Goal: Task Accomplishment & Management: Manage account settings

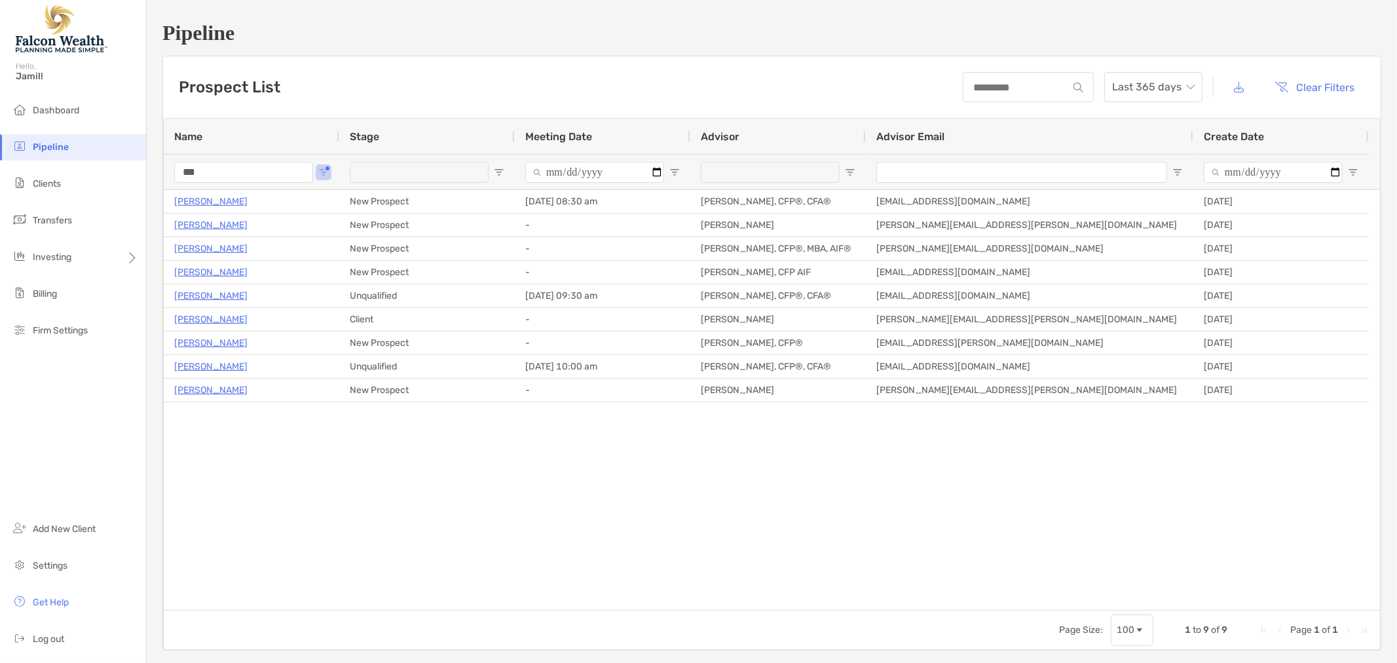
click at [243, 162] on input "***" at bounding box center [243, 172] width 139 height 21
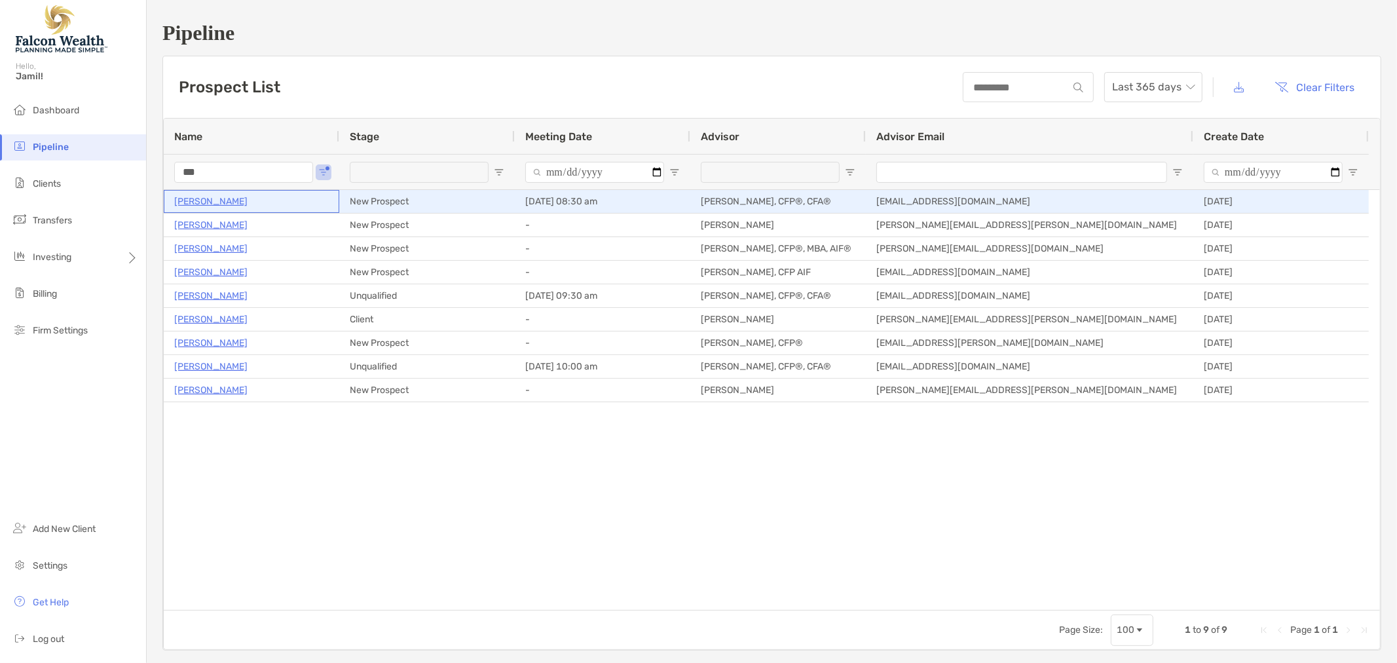
click at [204, 197] on p "Charles Michalek" at bounding box center [210, 201] width 73 height 16
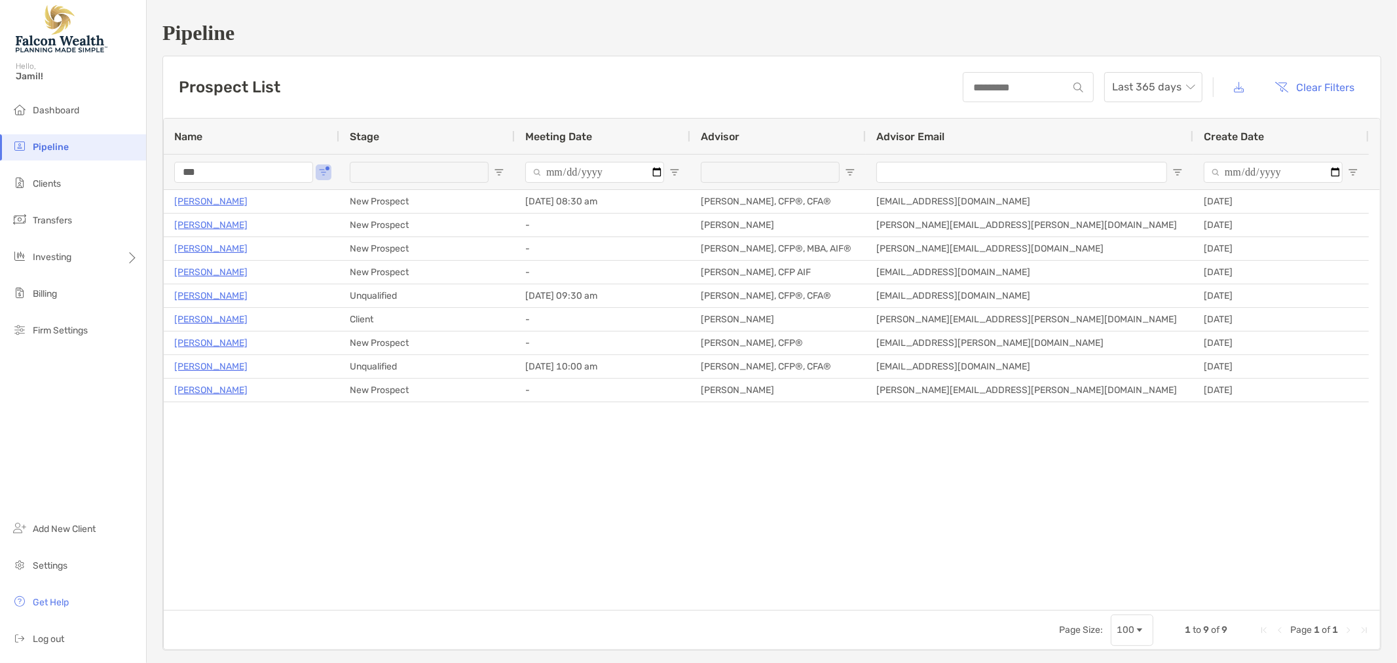
click at [249, 166] on input "***" at bounding box center [243, 172] width 139 height 21
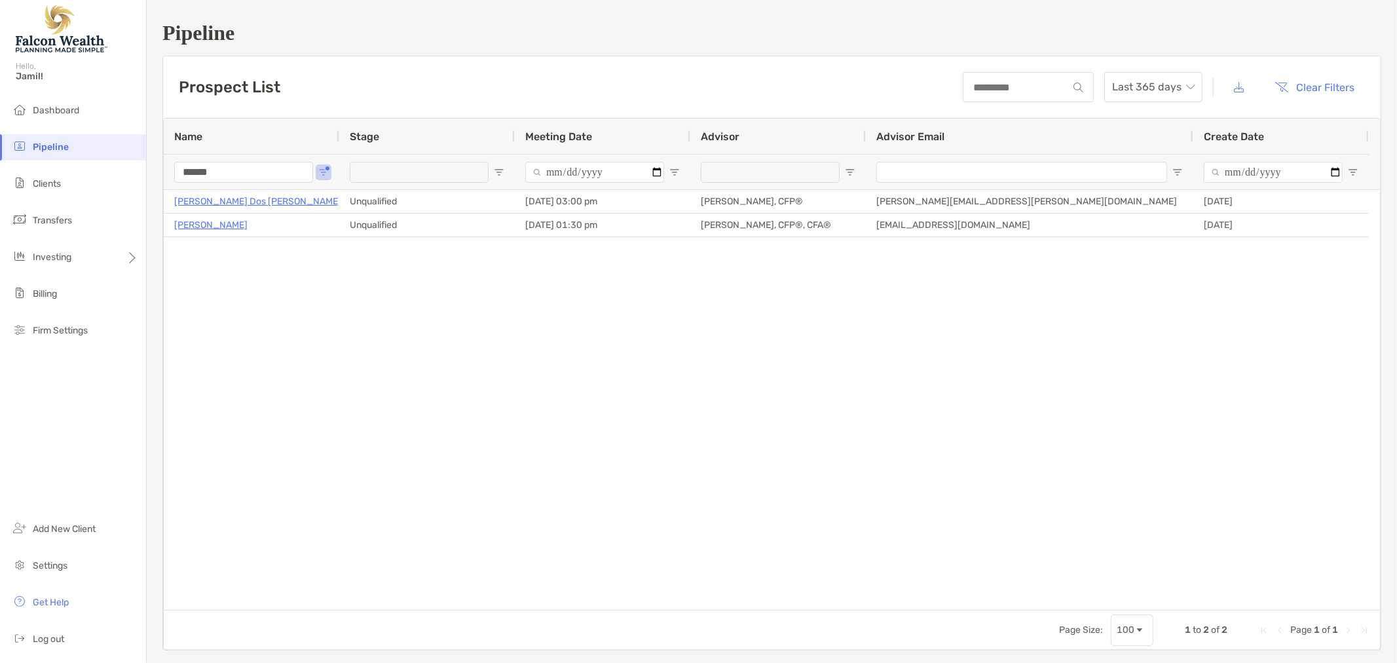
type input "******"
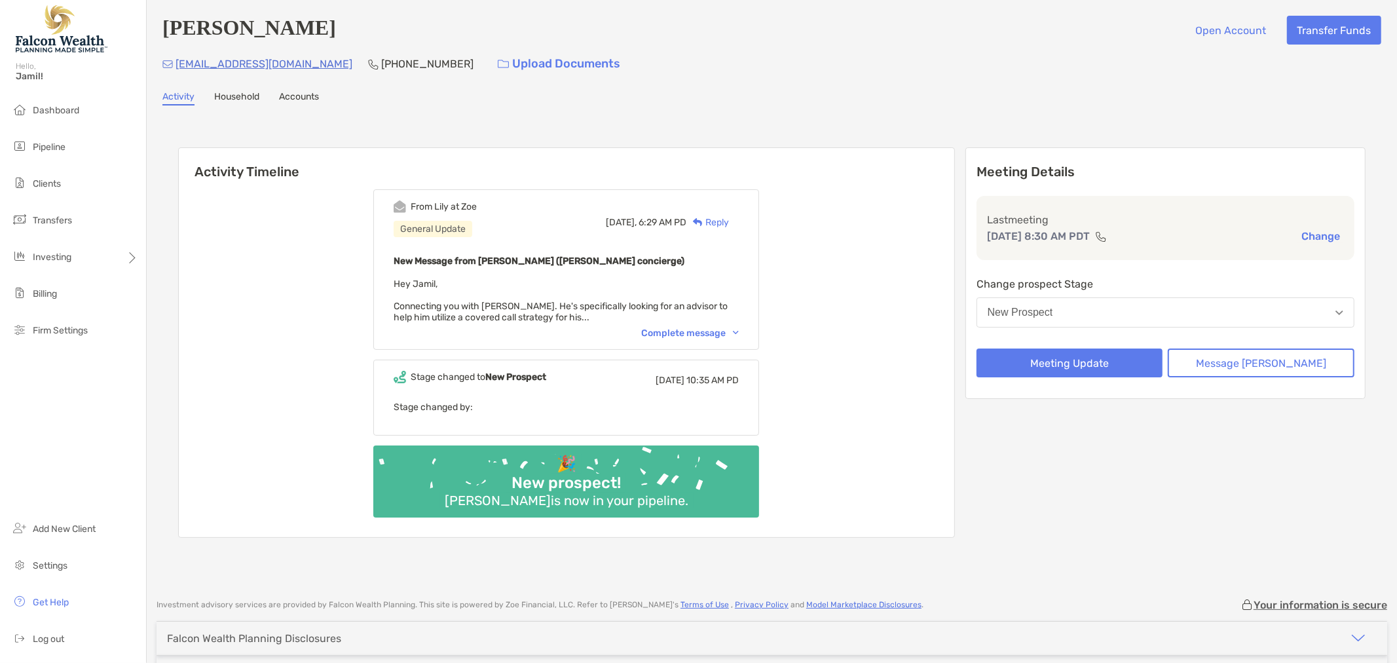
click at [698, 328] on div "Complete message" at bounding box center [690, 332] width 98 height 11
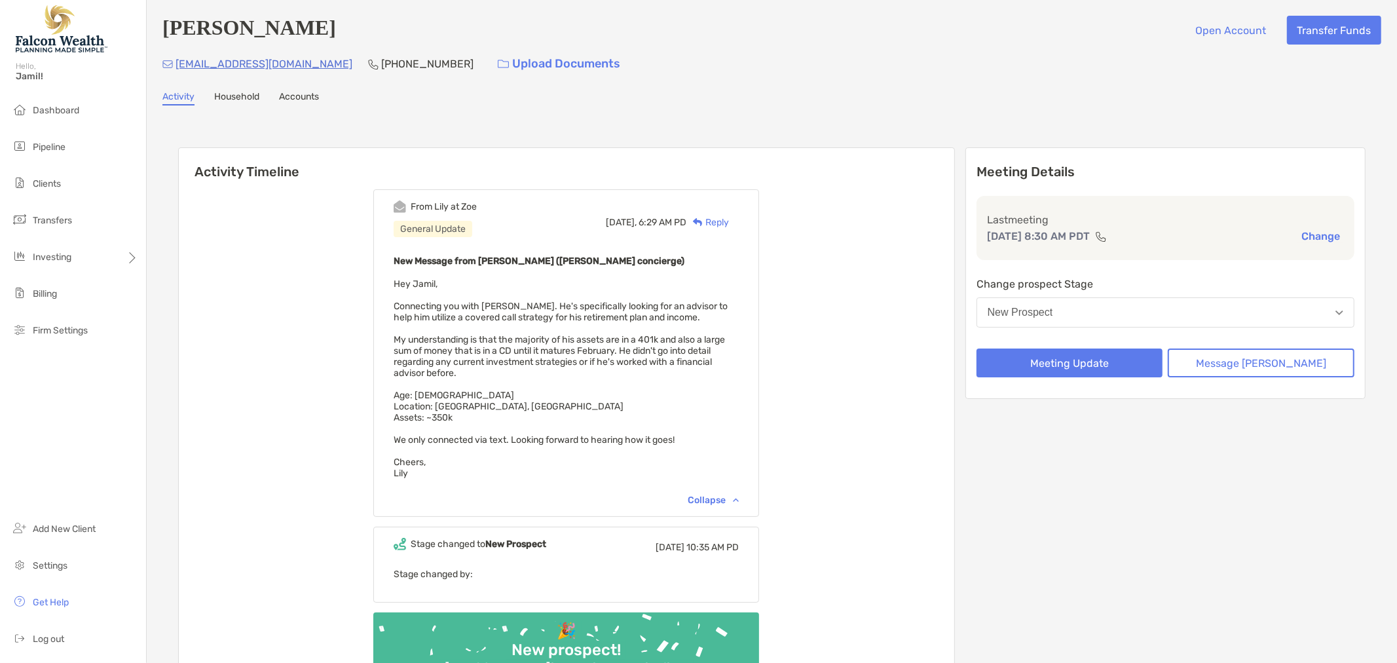
click at [729, 221] on div "Reply" at bounding box center [707, 222] width 43 height 14
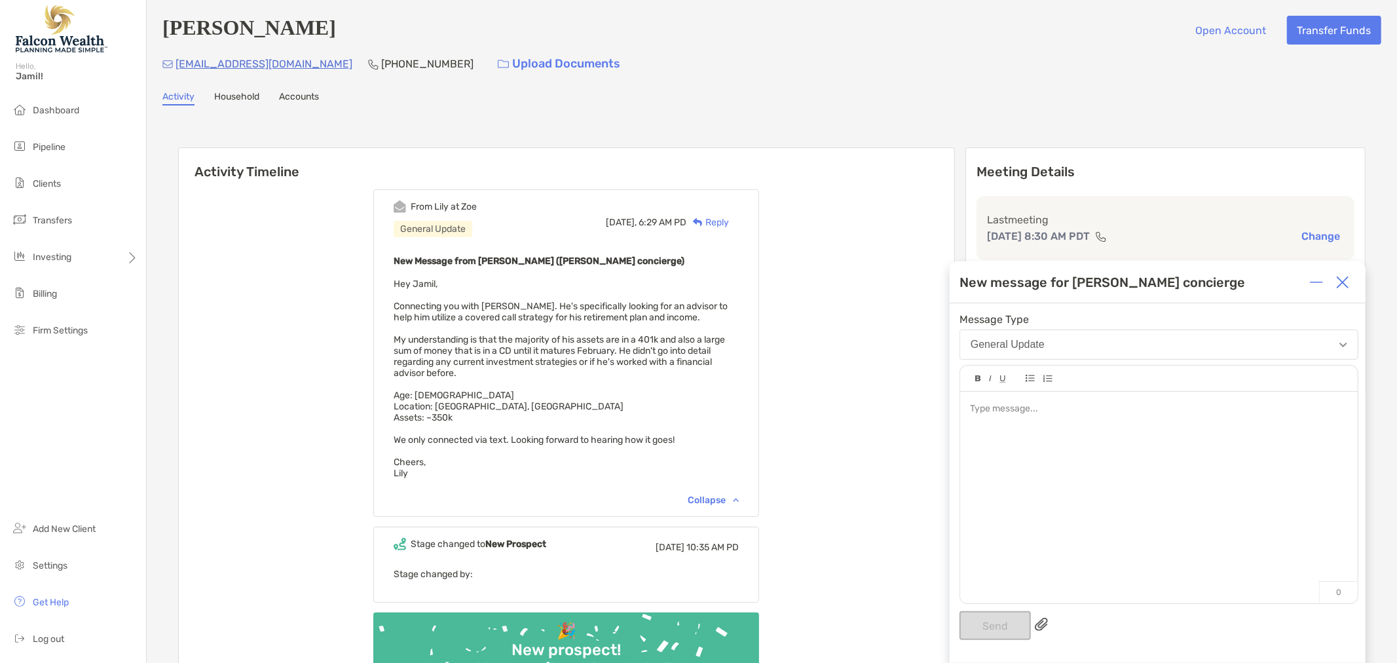
click at [1022, 443] on div at bounding box center [1158, 491] width 397 height 198
click at [1345, 282] on img at bounding box center [1342, 282] width 13 height 13
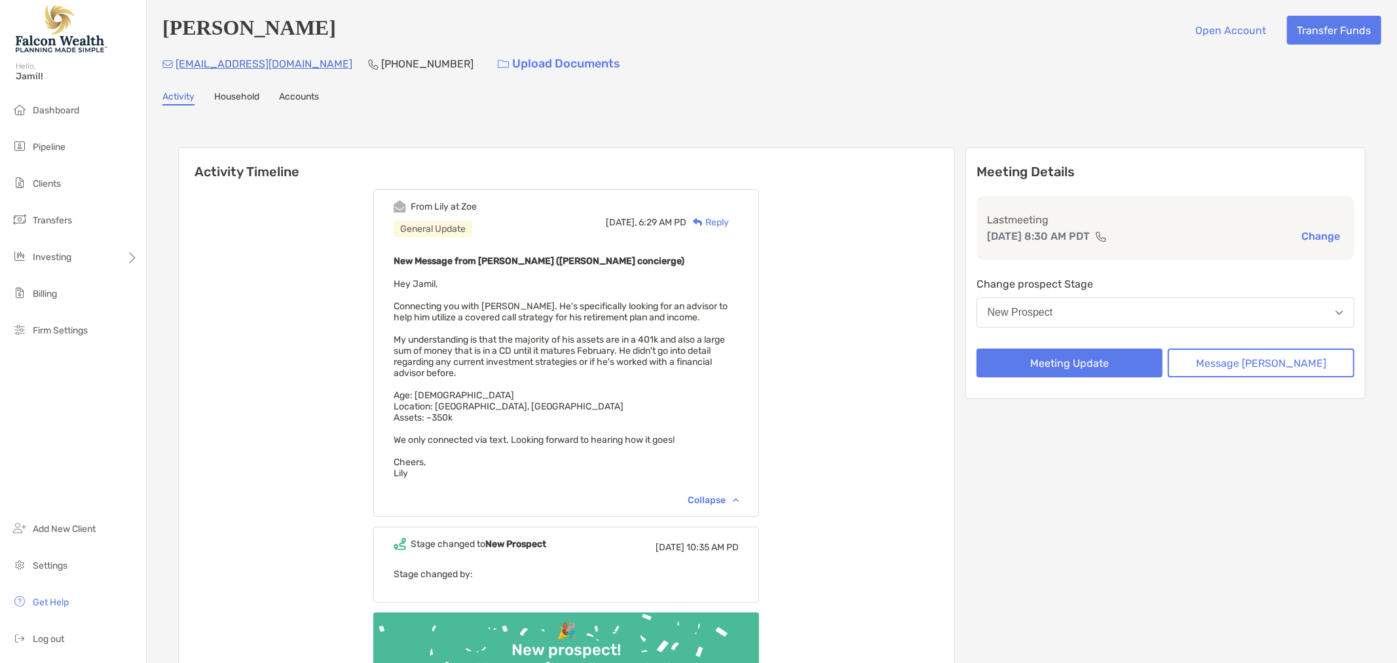
drag, startPoint x: 1088, startPoint y: 297, endPoint x: 1100, endPoint y: 311, distance: 18.5
click at [1089, 297] on button "New Prospect" at bounding box center [1165, 312] width 378 height 30
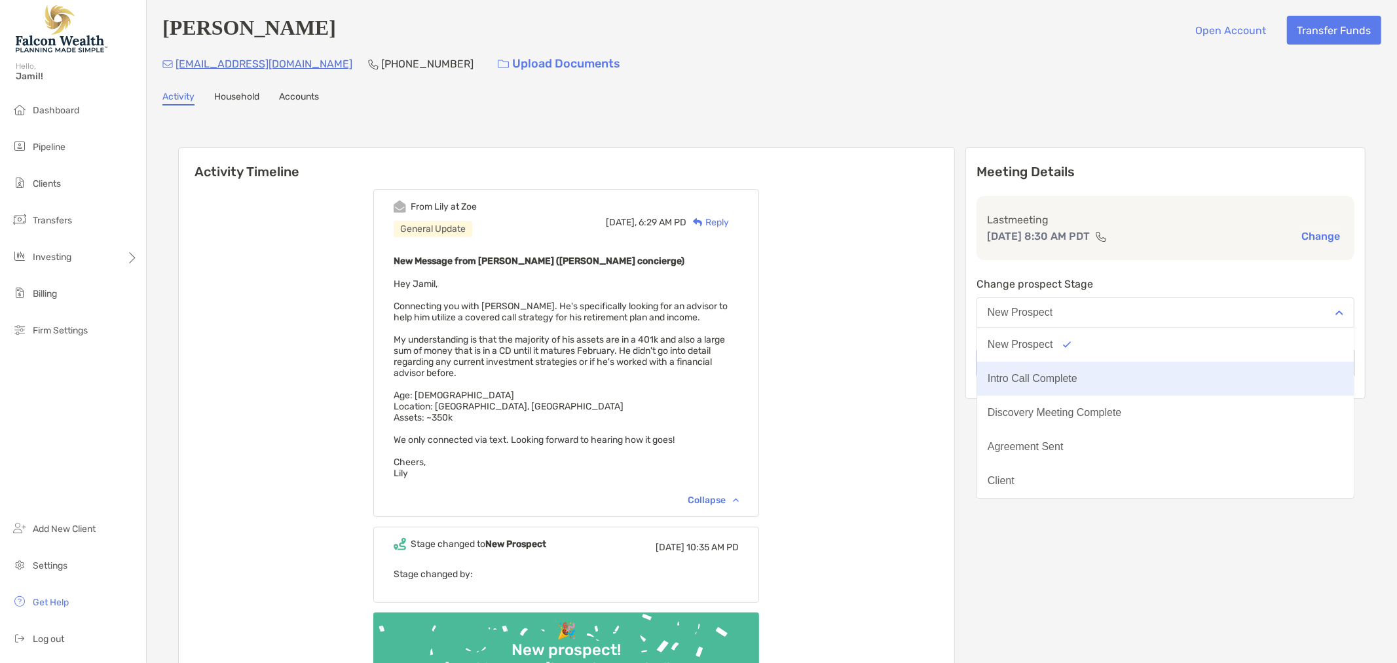
click at [1128, 380] on button "Intro Call Complete" at bounding box center [1165, 378] width 377 height 34
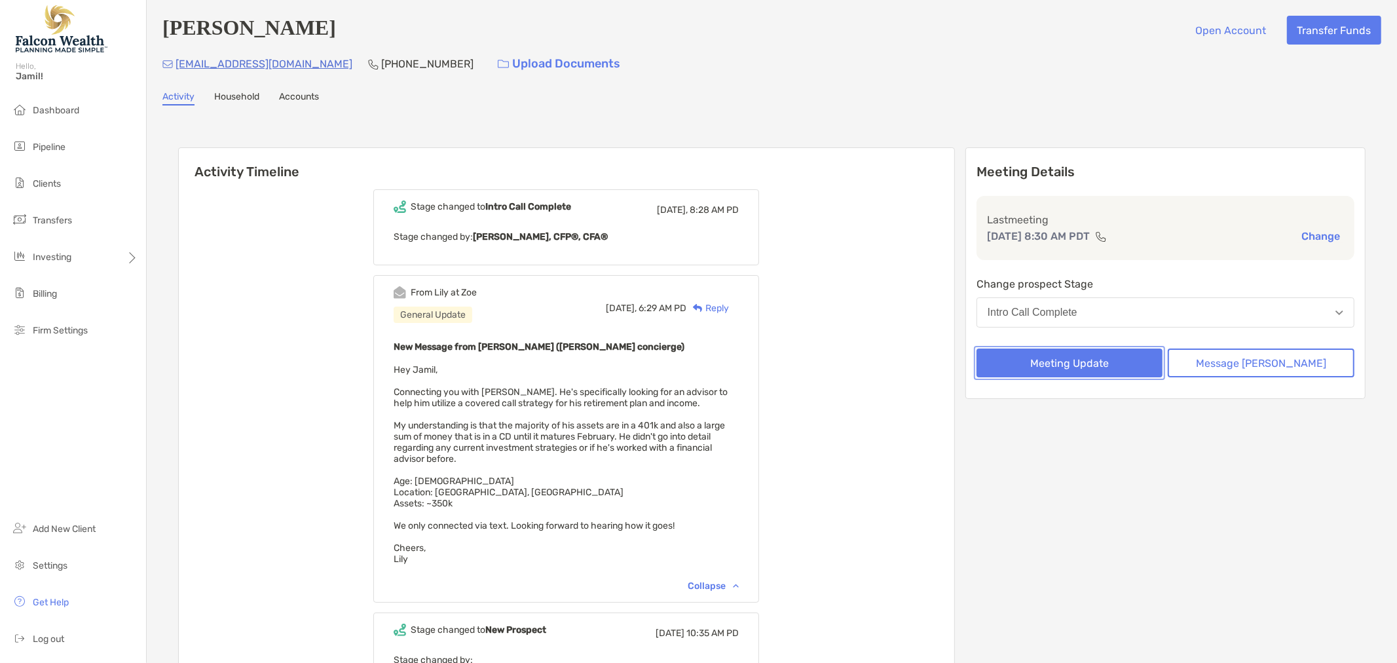
click at [1116, 367] on button "Meeting Update" at bounding box center [1069, 362] width 187 height 29
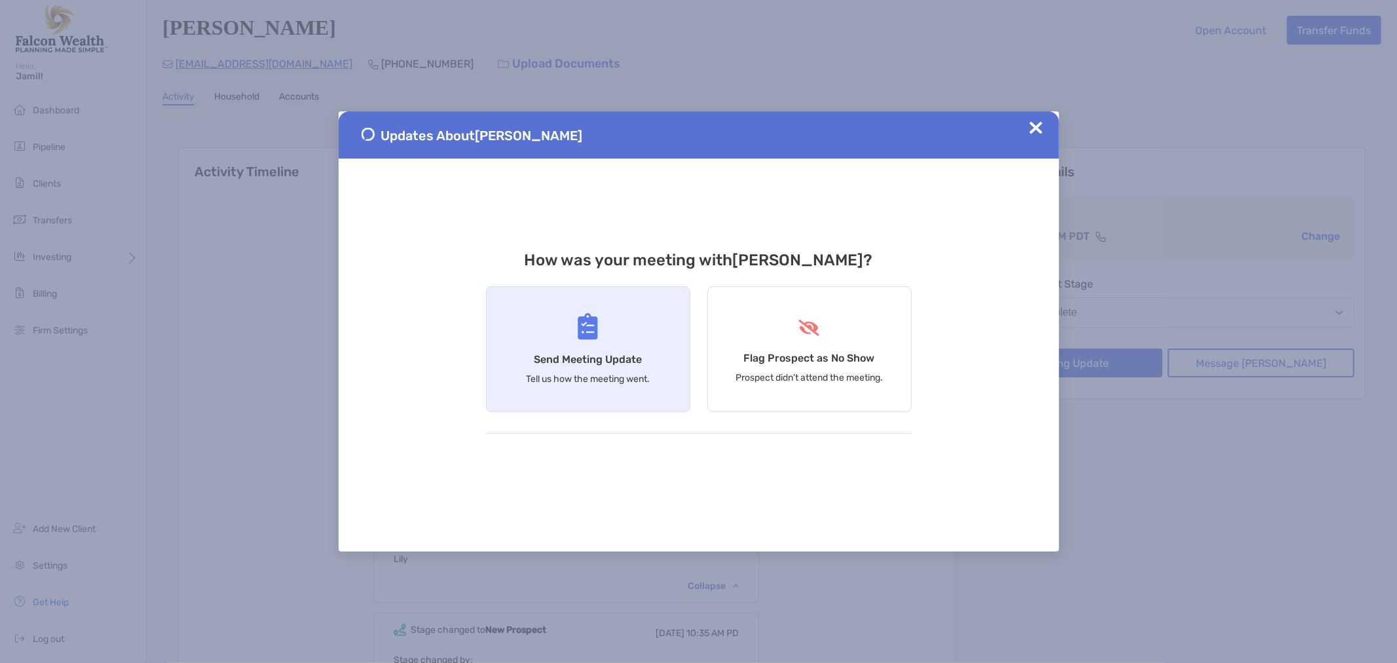
click at [580, 361] on h4 "Send Meeting Update" at bounding box center [588, 359] width 108 height 12
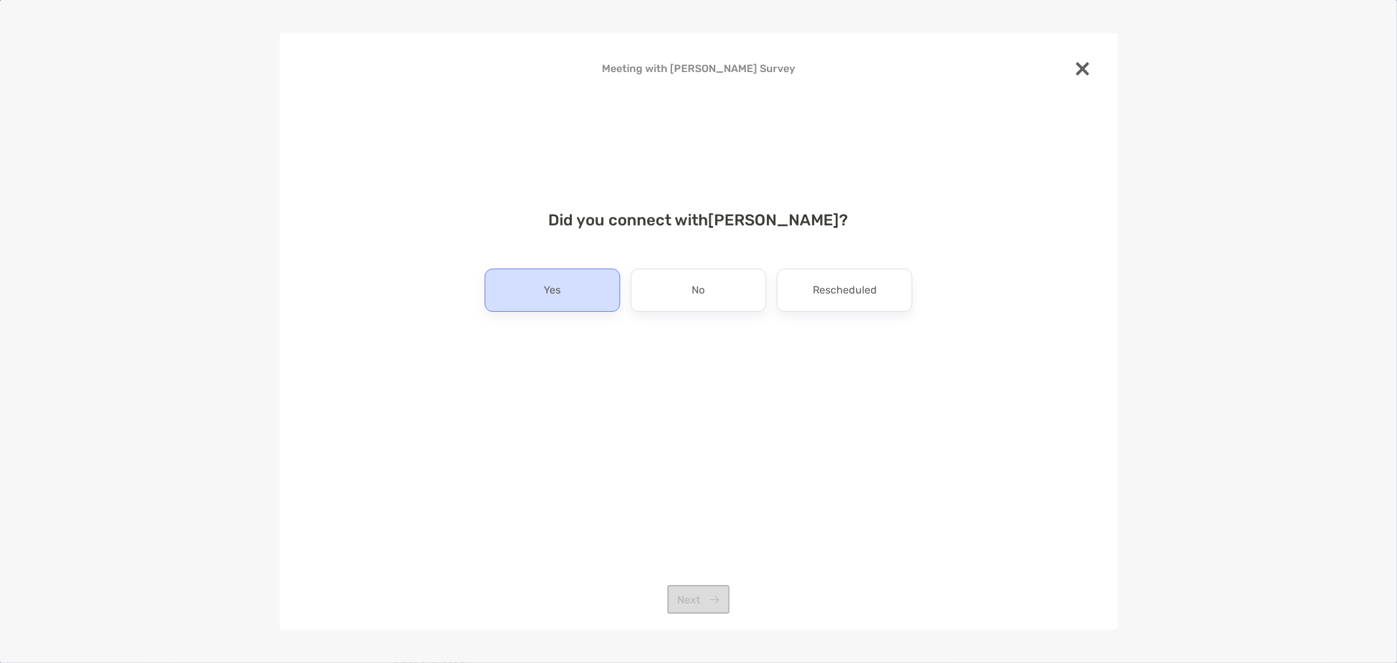
click at [574, 270] on div "Yes" at bounding box center [553, 289] width 136 height 43
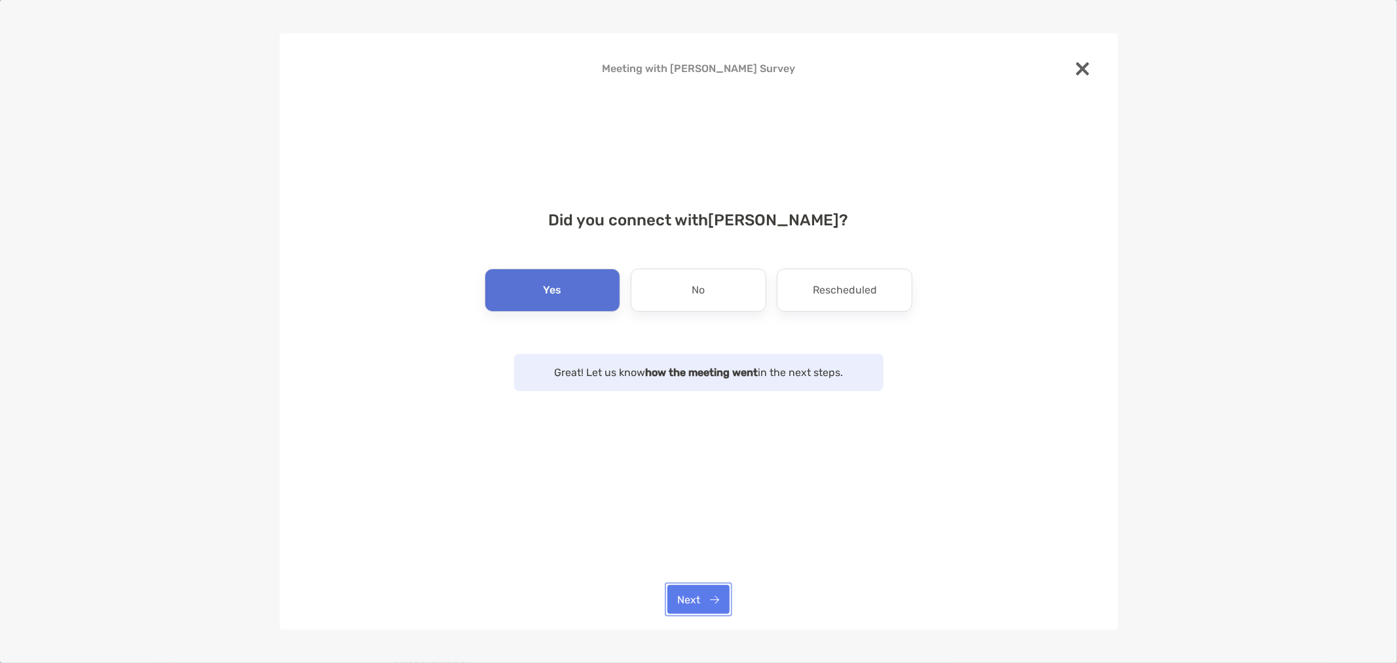
click at [699, 606] on button "Next" at bounding box center [698, 599] width 62 height 29
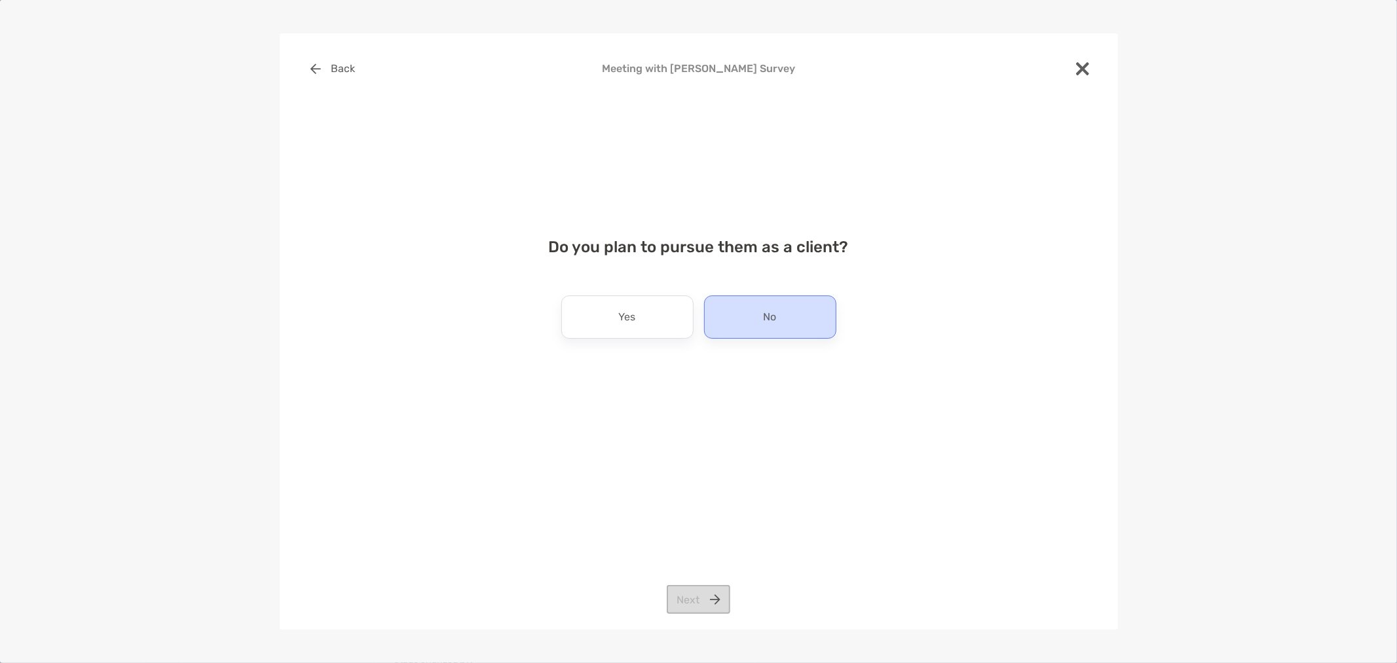
click at [758, 319] on div "No" at bounding box center [770, 316] width 132 height 43
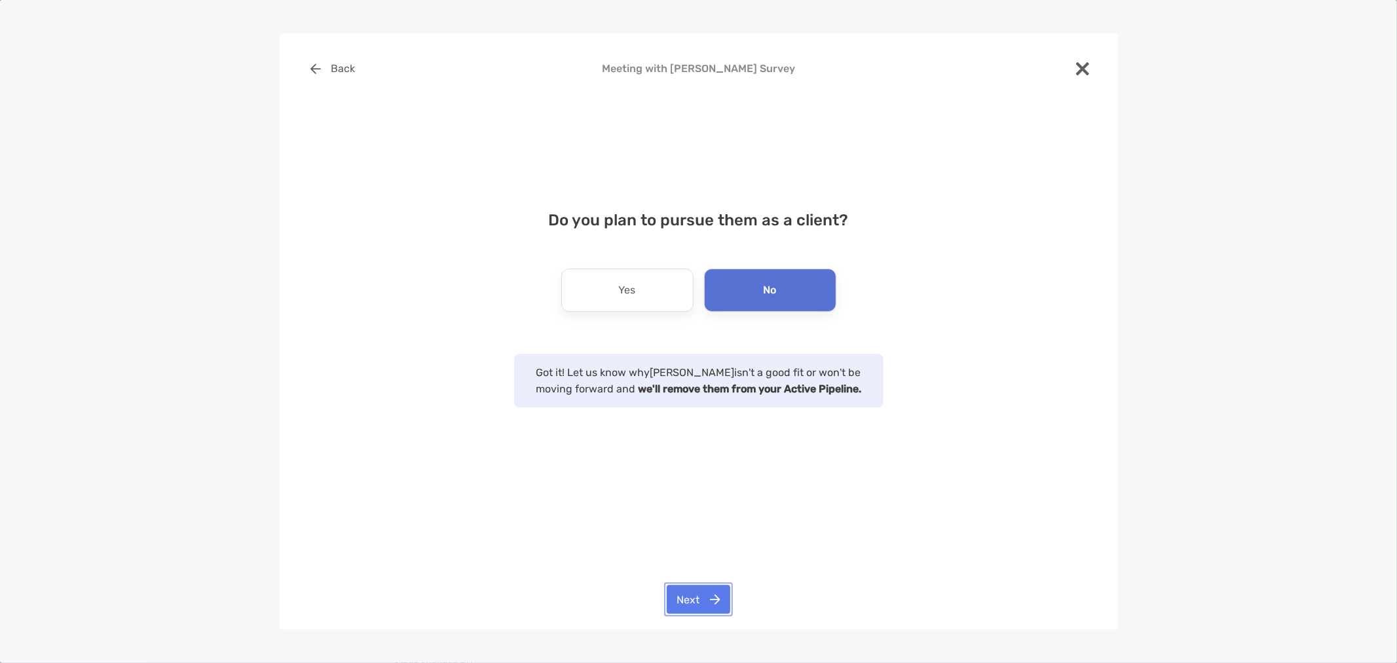
drag, startPoint x: 680, startPoint y: 600, endPoint x: 669, endPoint y: 595, distance: 12.3
click at [680, 600] on button "Next" at bounding box center [699, 599] width 64 height 29
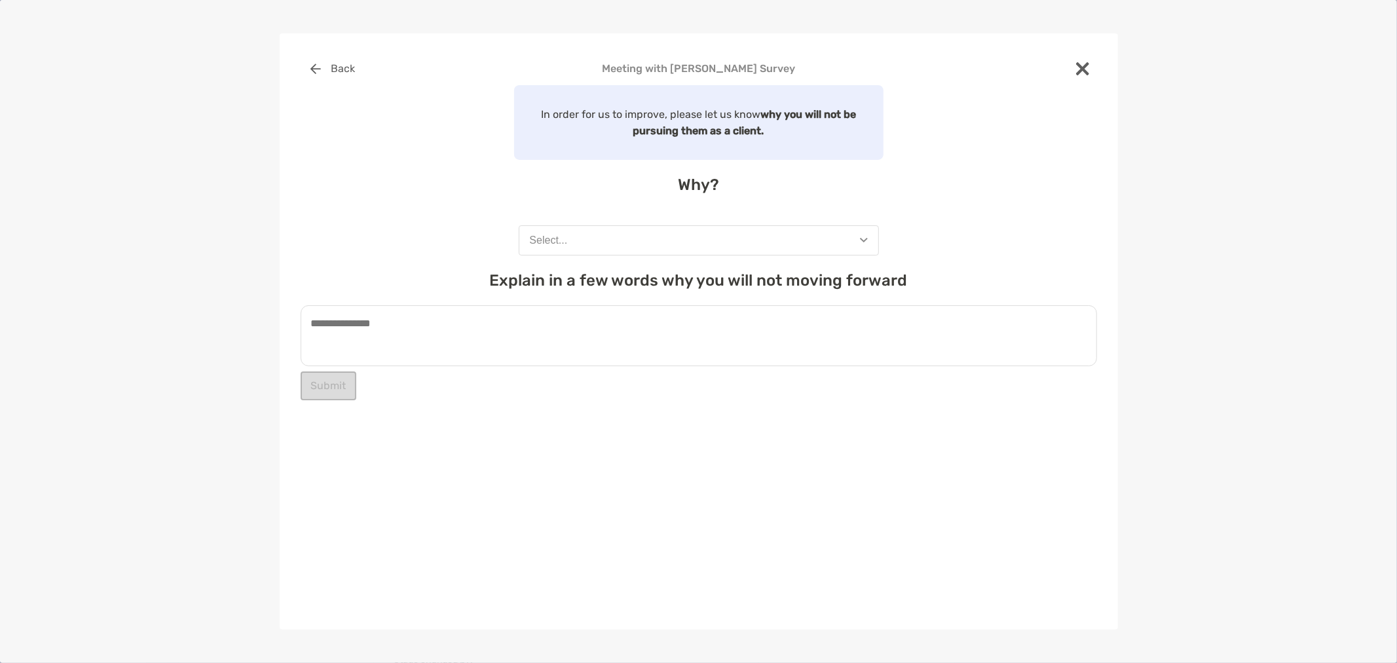
click at [609, 243] on button "Select..." at bounding box center [699, 240] width 360 height 30
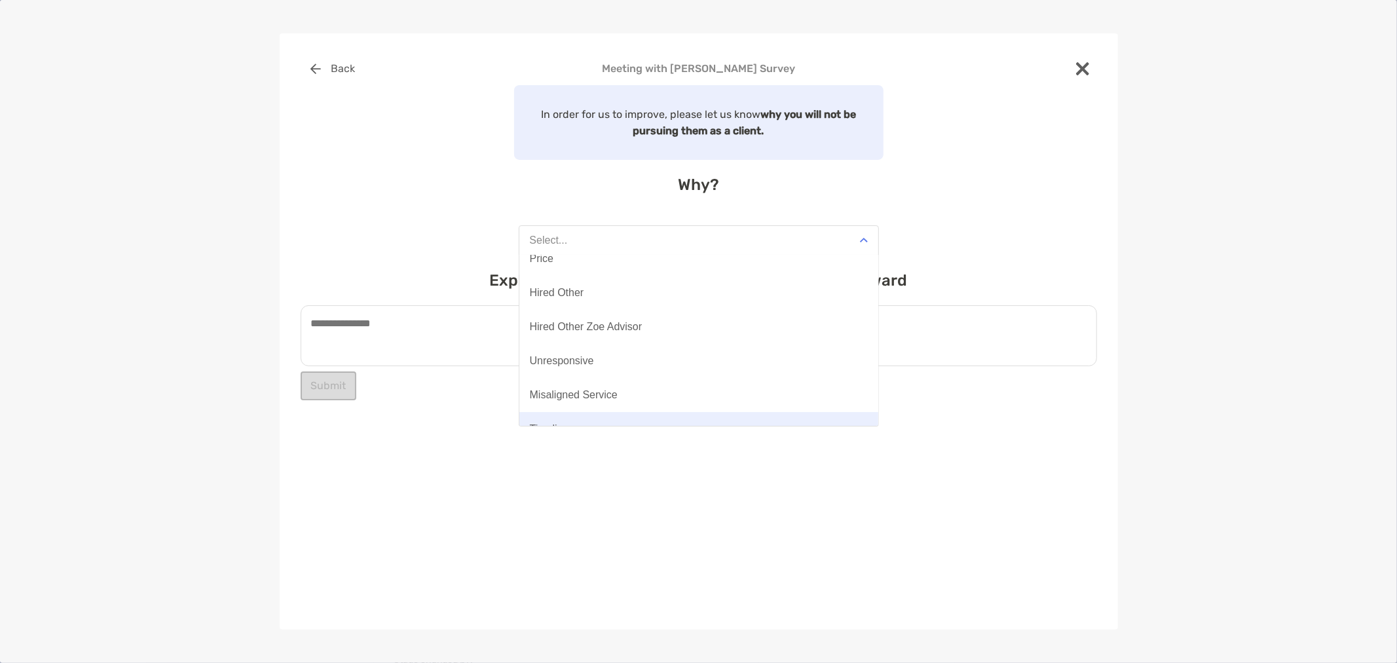
scroll to position [101, 0]
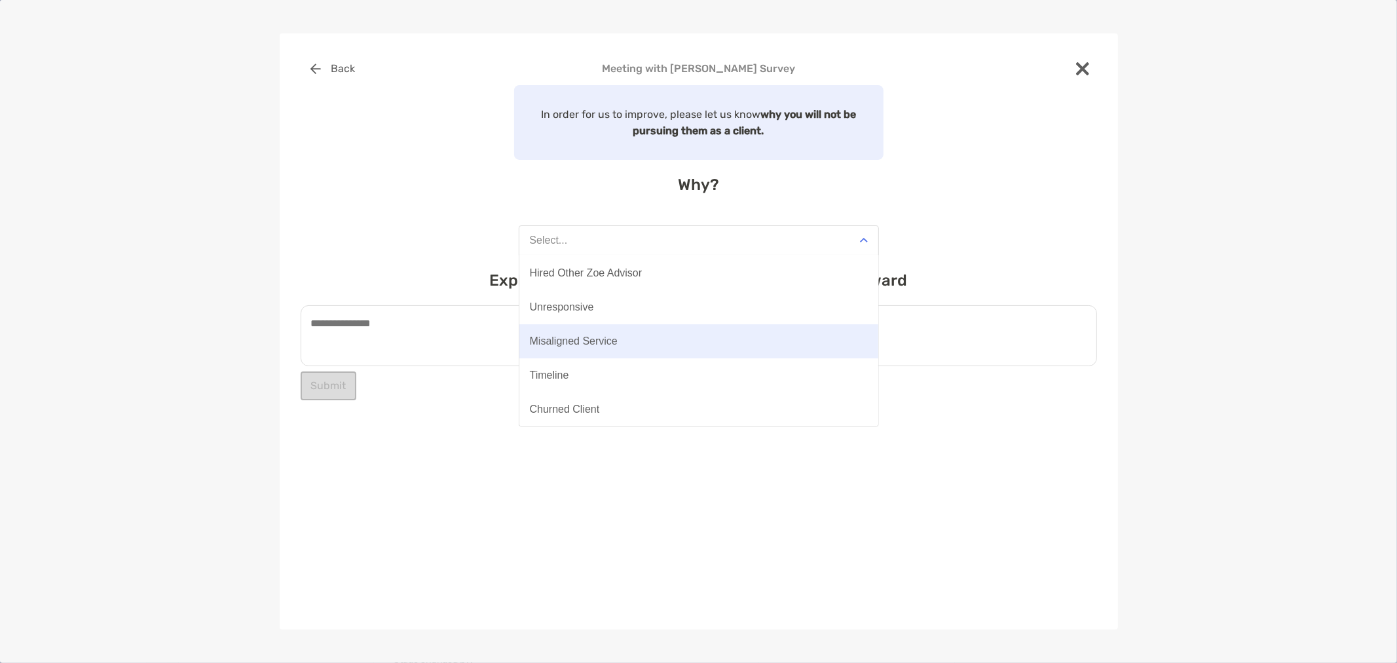
click at [604, 348] on button "Misaligned Service" at bounding box center [698, 341] width 359 height 34
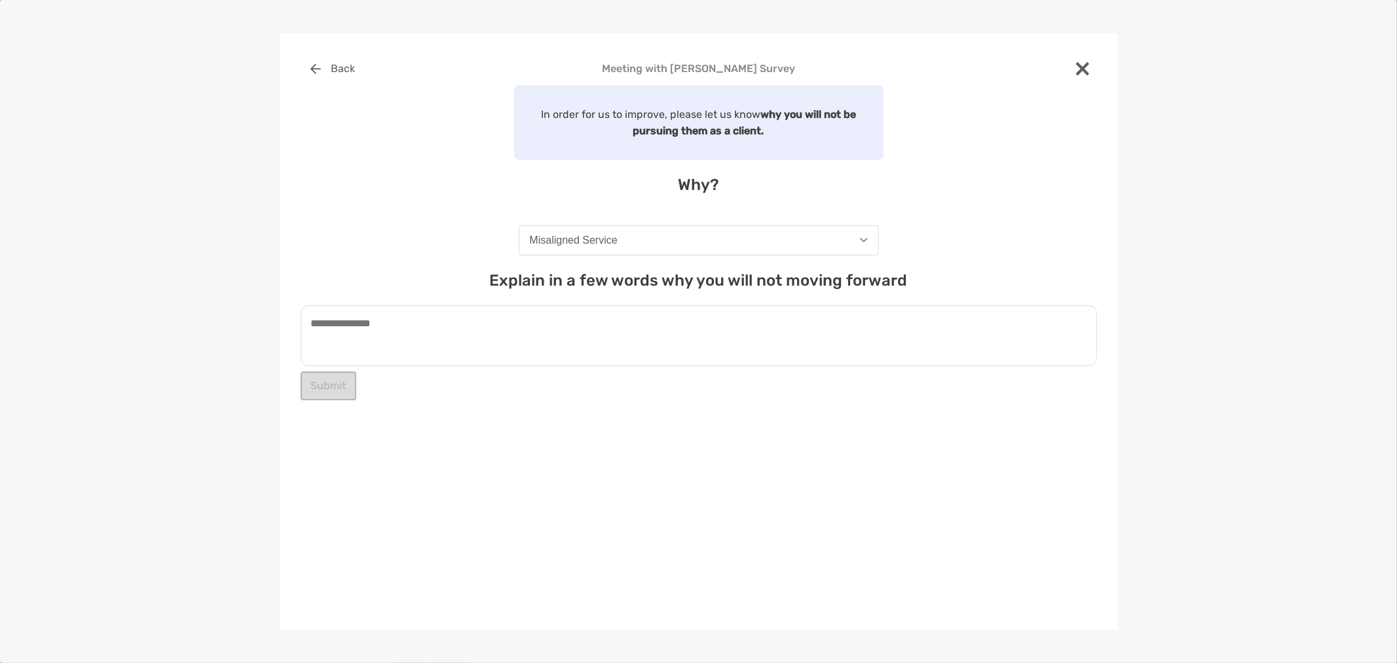
click at [593, 349] on textarea at bounding box center [699, 335] width 796 height 61
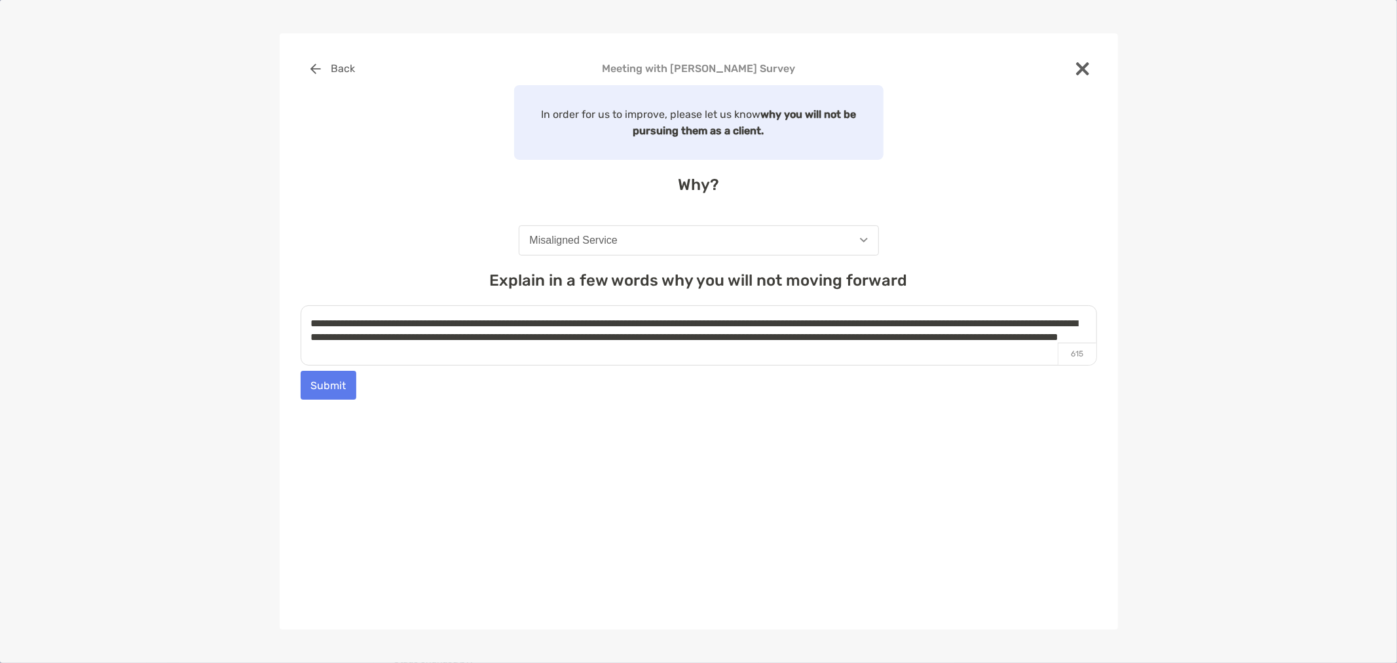
type textarea "**********"
click at [342, 388] on button "Submit" at bounding box center [329, 385] width 56 height 29
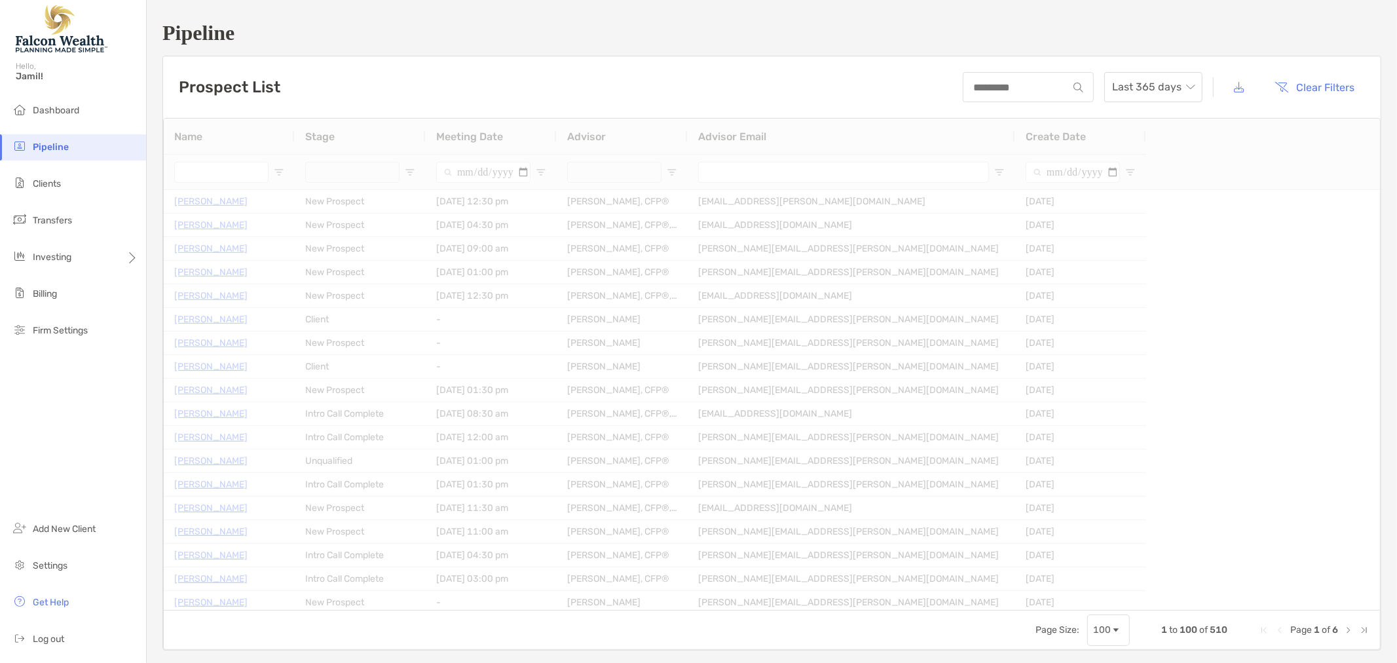
type input "***"
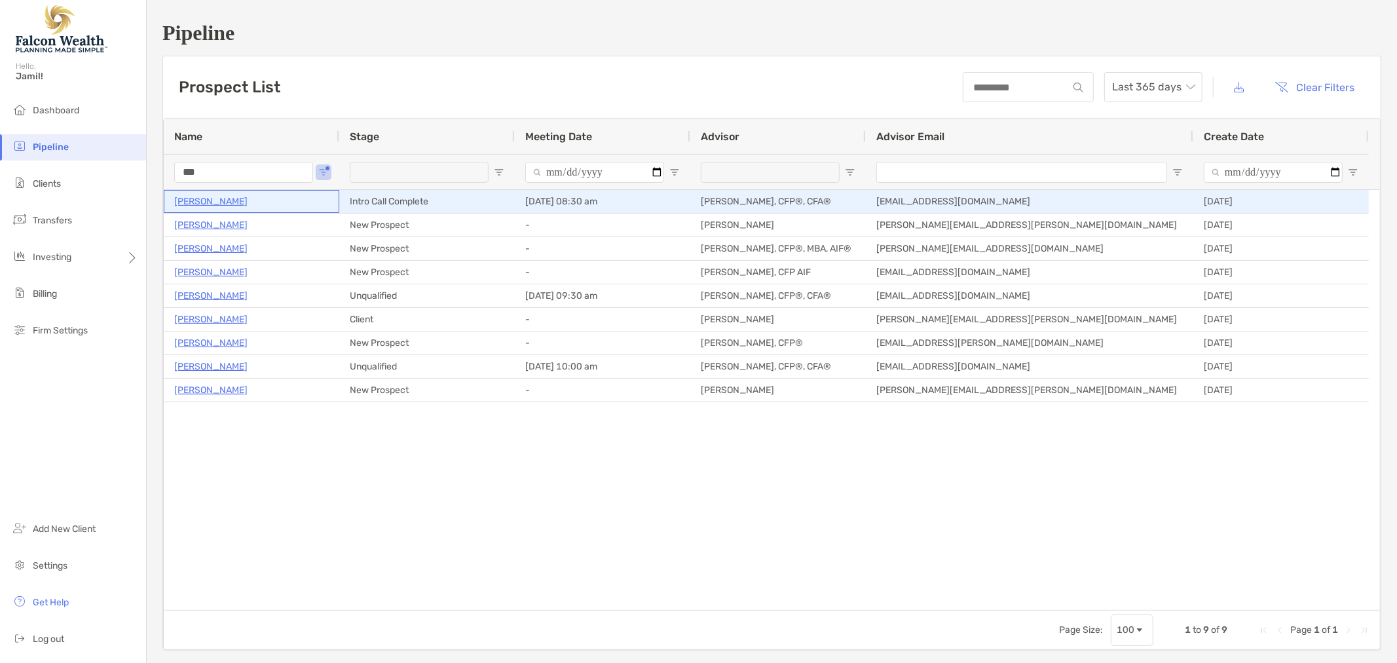
click at [190, 204] on p "Charles Michalek" at bounding box center [210, 201] width 73 height 16
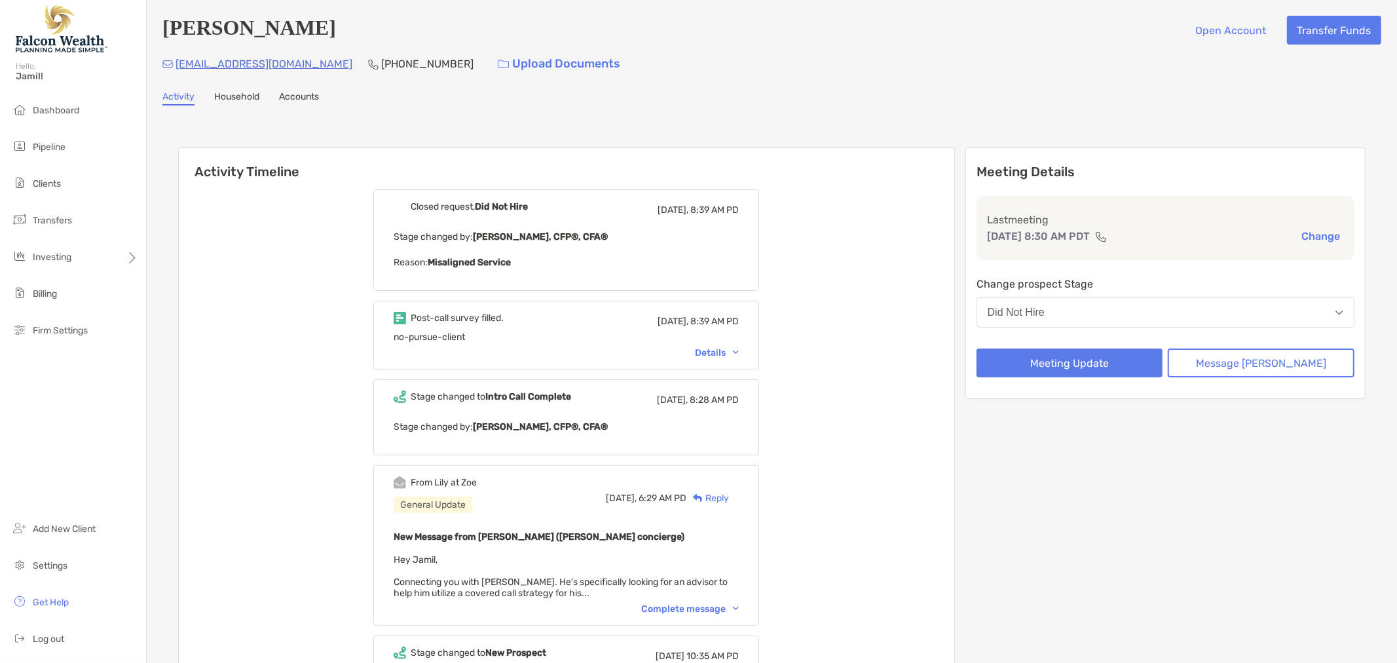
click at [736, 356] on div "Details" at bounding box center [717, 352] width 44 height 11
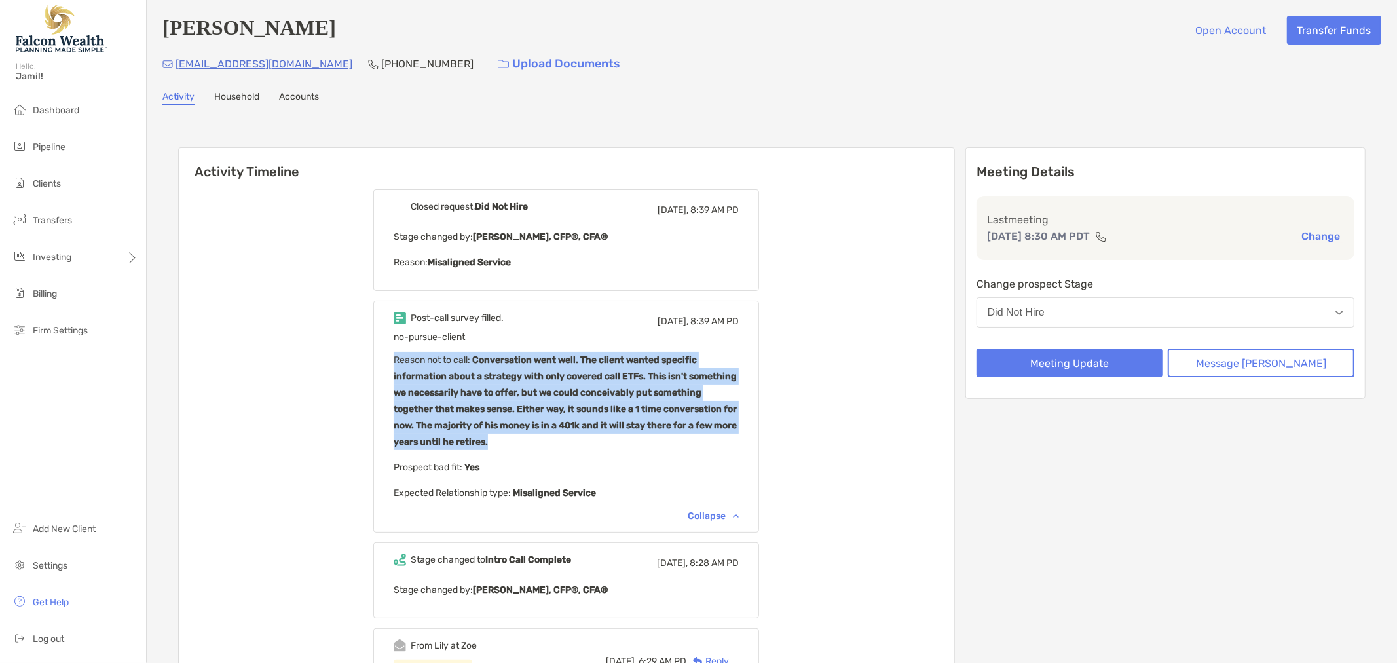
drag, startPoint x: 536, startPoint y: 441, endPoint x: 411, endPoint y: 364, distance: 146.7
click at [411, 364] on div "Post-call survey filled. Today, 8:39 AM PD no-pursue-client Reason not to call …" at bounding box center [566, 417] width 386 height 232
copy p "Reason not to call : Conversation went well. The client wanted specific informa…"
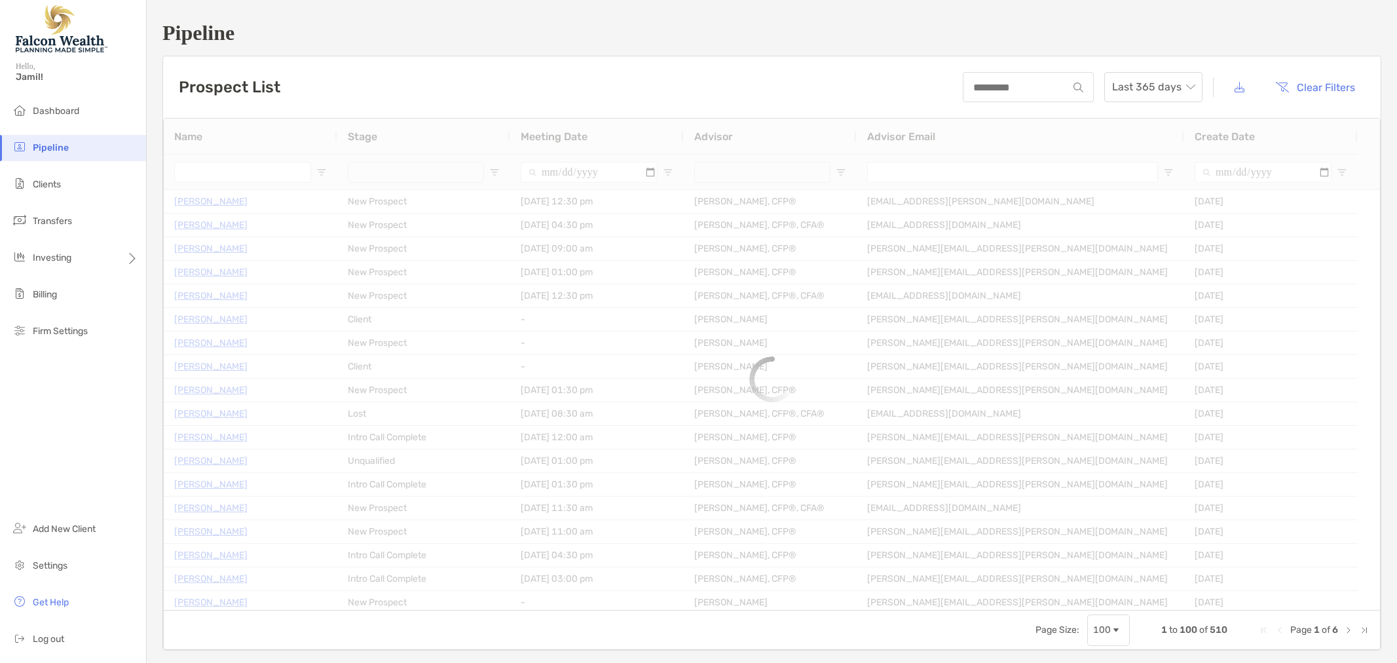
type input "******"
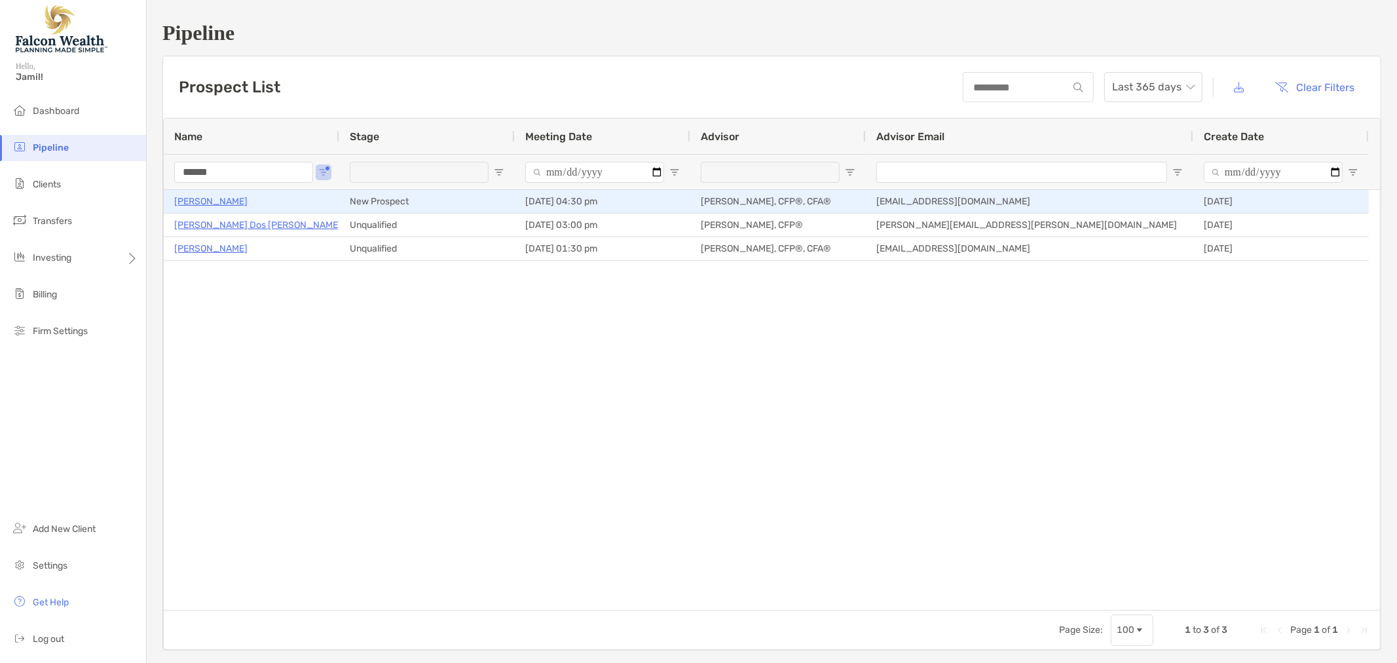
click at [202, 197] on p "[PERSON_NAME]" at bounding box center [210, 201] width 73 height 16
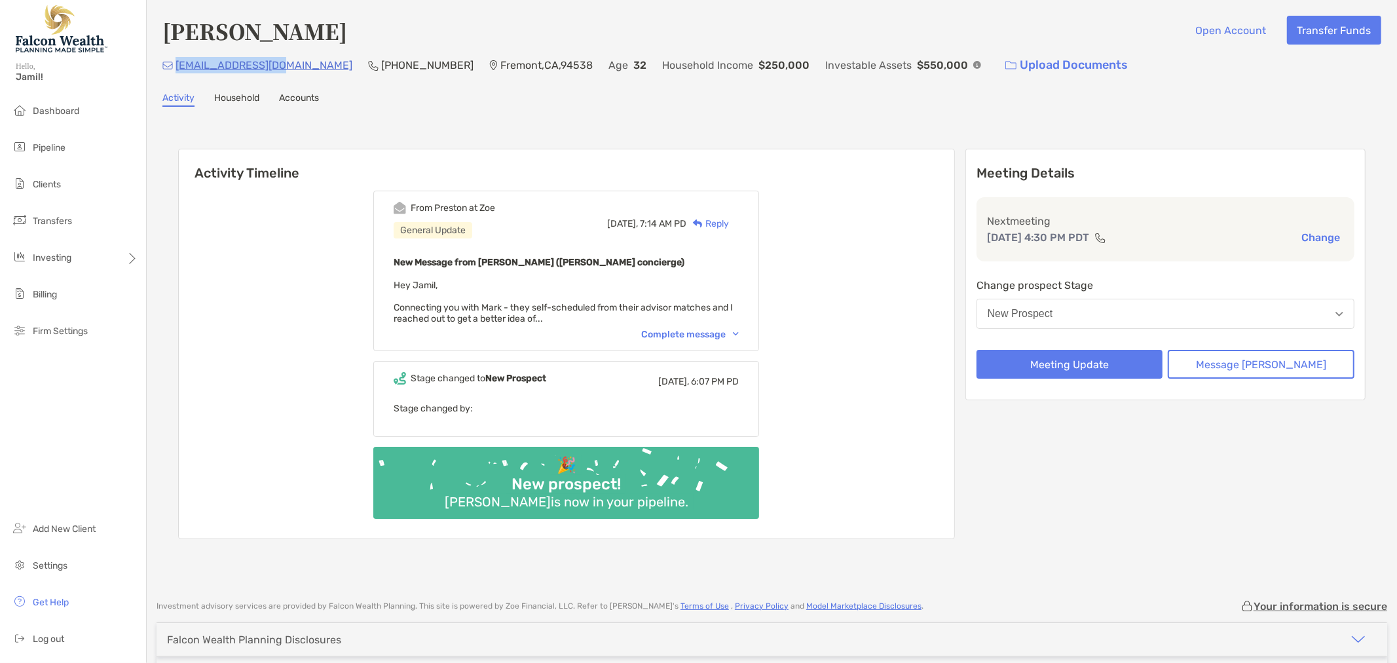
drag, startPoint x: 280, startPoint y: 69, endPoint x: 175, endPoint y: 63, distance: 105.6
click at [175, 63] on div "[EMAIL_ADDRESS][DOMAIN_NAME] (707) 592-[GEOGRAPHIC_DATA] Age [DEMOGRAPHIC_DATA]…" at bounding box center [771, 65] width 1219 height 28
copy p "[EMAIL_ADDRESS][DOMAIN_NAME]"
click at [695, 335] on div "Complete message" at bounding box center [690, 334] width 98 height 11
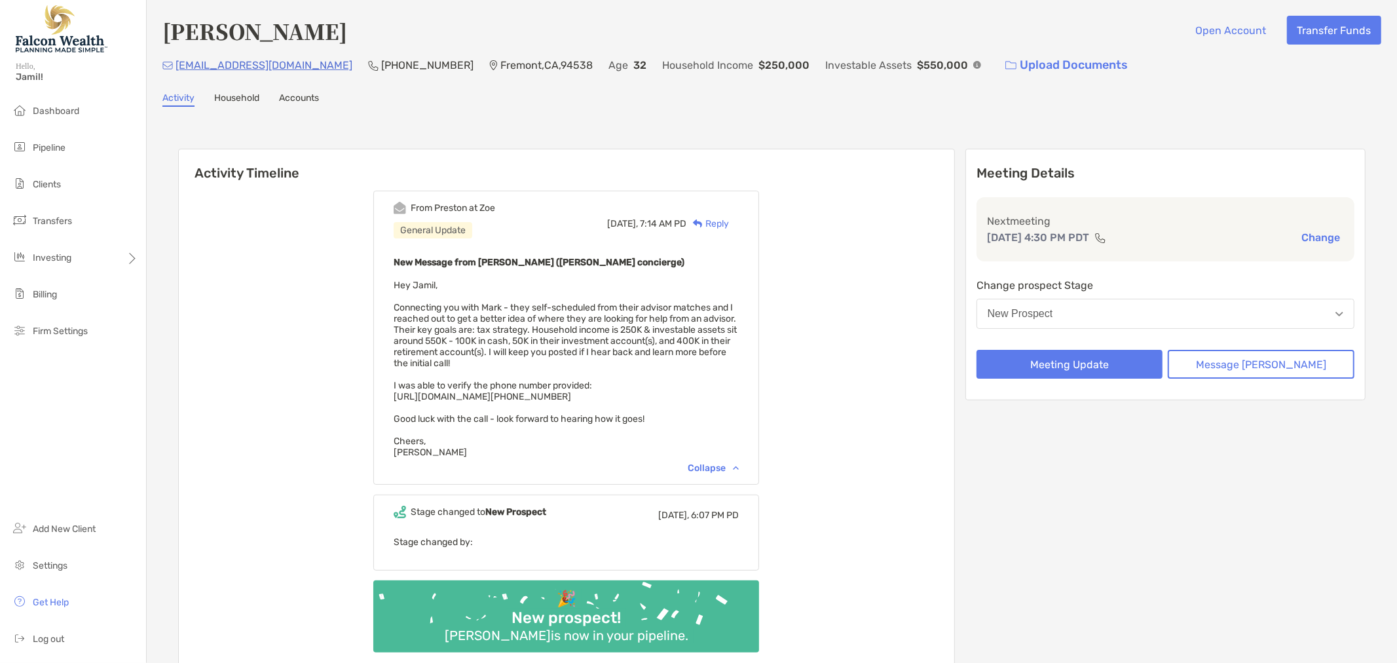
click at [720, 230] on div "[DATE], 7:14 AM PD Reply" at bounding box center [673, 223] width 132 height 43
click at [723, 225] on div "Reply" at bounding box center [707, 224] width 43 height 14
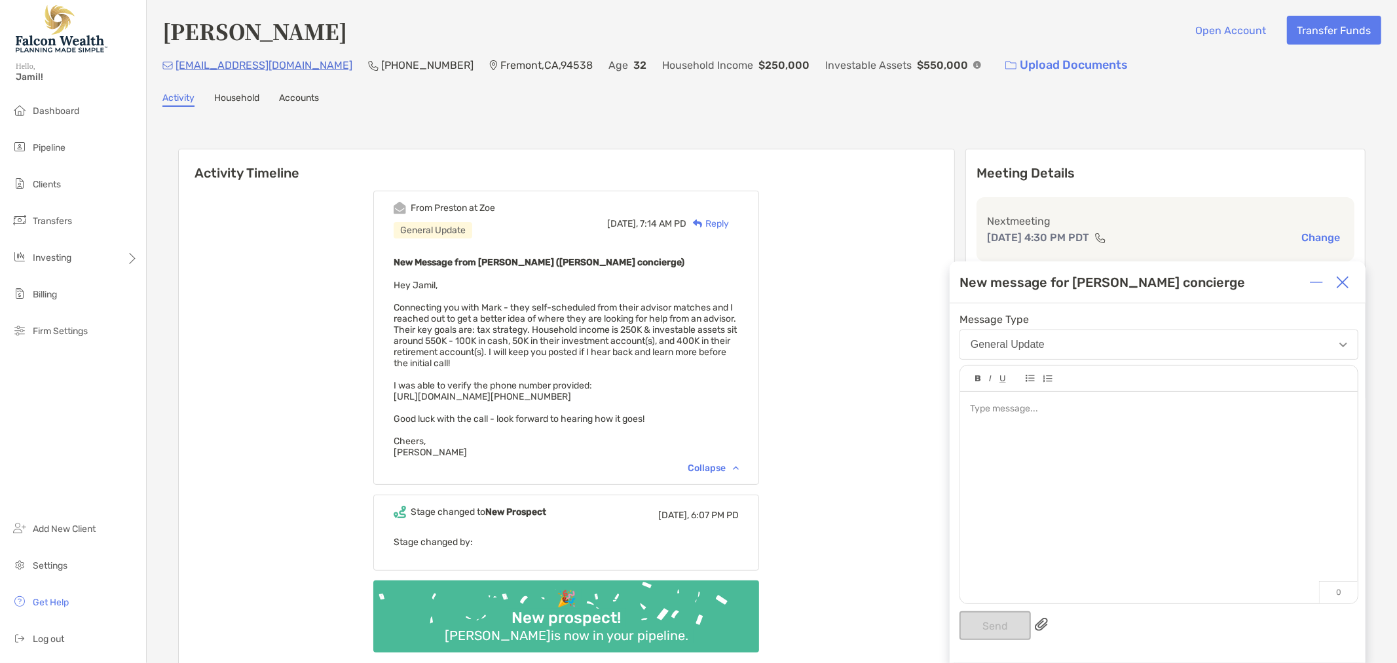
click at [1059, 420] on div at bounding box center [1158, 491] width 397 height 198
click at [989, 625] on button "Send" at bounding box center [994, 625] width 71 height 29
